Goal: Information Seeking & Learning: Learn about a topic

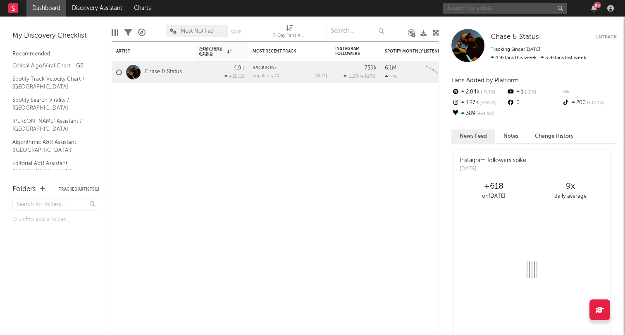
click at [517, 7] on input "text" at bounding box center [505, 8] width 124 height 10
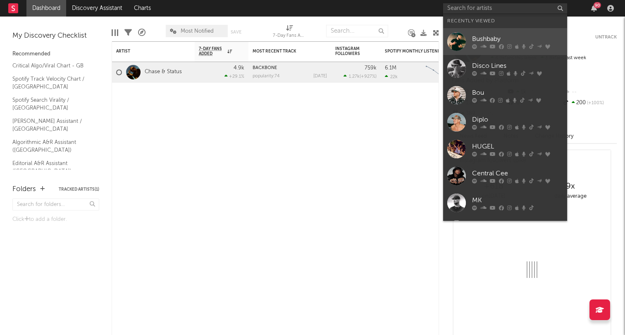
click at [472, 48] on link "Bushbaby" at bounding box center [505, 41] width 124 height 27
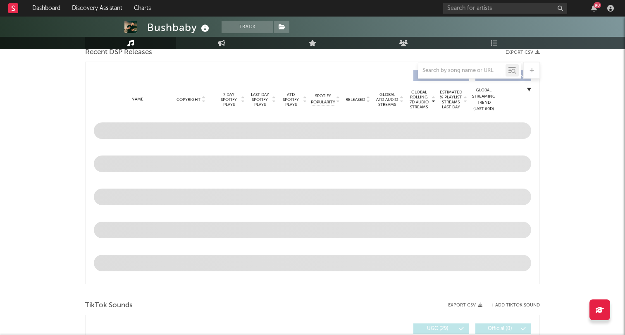
select select "6m"
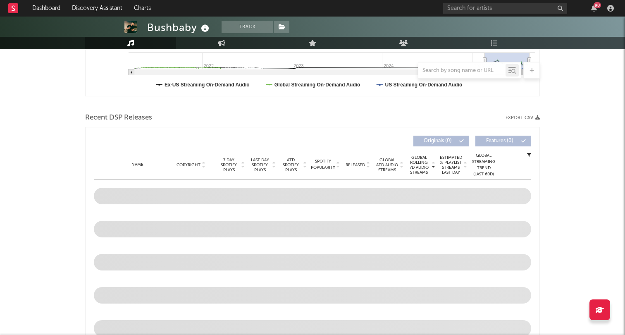
scroll to position [299, 0]
